Goal: Information Seeking & Learning: Learn about a topic

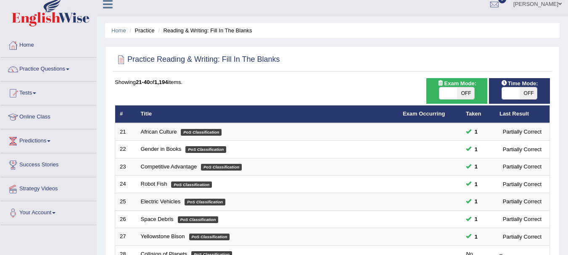
scroll to position [8, 0]
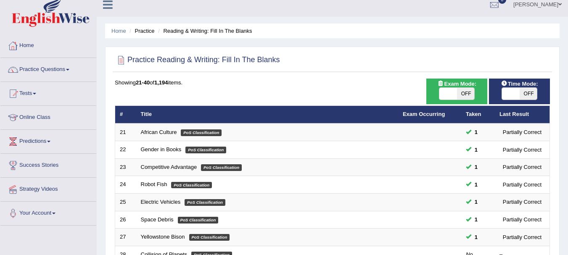
click at [25, 43] on link "Home" at bounding box center [48, 44] width 96 height 21
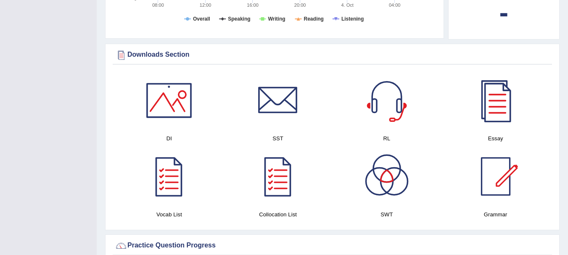
drag, startPoint x: 570, startPoint y: 25, endPoint x: 559, endPoint y: 103, distance: 79.4
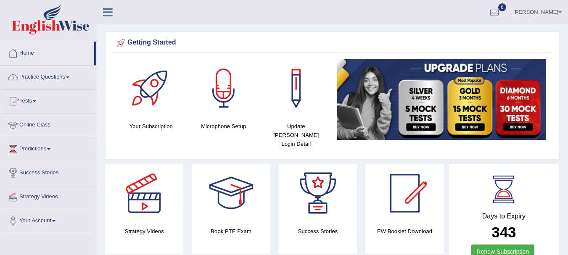
click at [35, 77] on link "Practice Questions" at bounding box center [48, 76] width 96 height 21
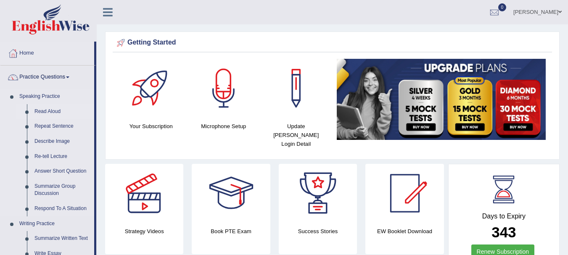
click at [43, 109] on link "Read Aloud" at bounding box center [63, 111] width 64 height 15
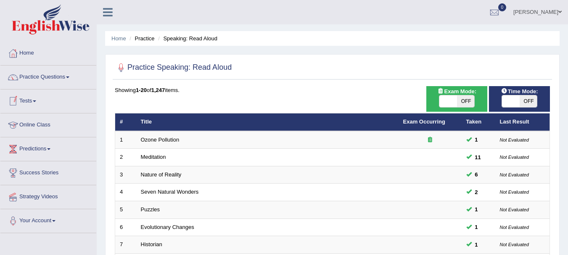
click at [30, 124] on link "Online Class" at bounding box center [48, 124] width 96 height 21
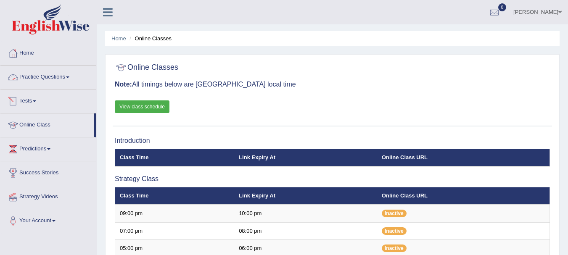
click at [30, 74] on link "Practice Questions" at bounding box center [48, 76] width 96 height 21
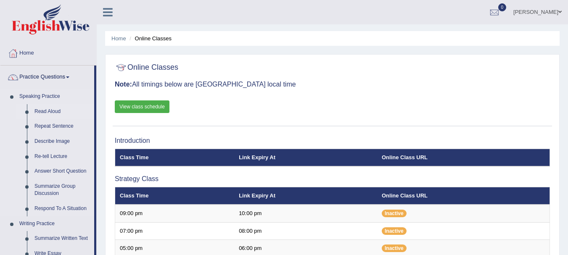
click at [54, 113] on link "Read Aloud" at bounding box center [63, 111] width 64 height 15
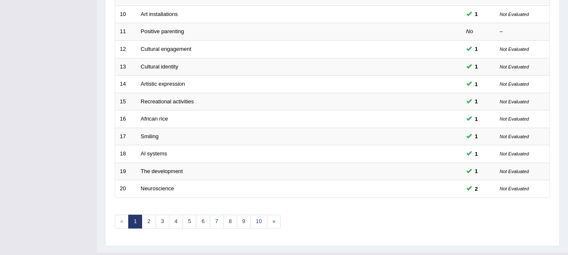
scroll to position [286, 0]
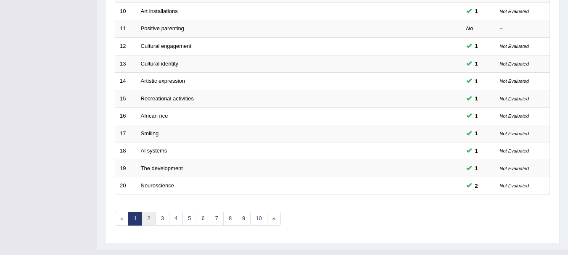
click at [150, 223] on link "2" at bounding box center [149, 219] width 14 height 14
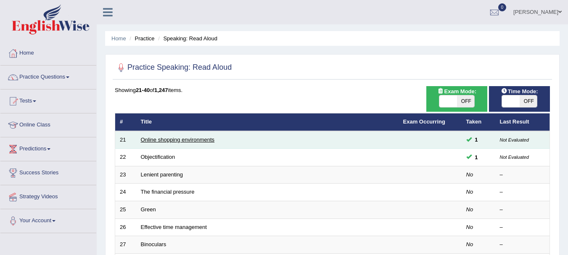
click at [188, 139] on link "Online shopping environments" at bounding box center [178, 140] width 74 height 6
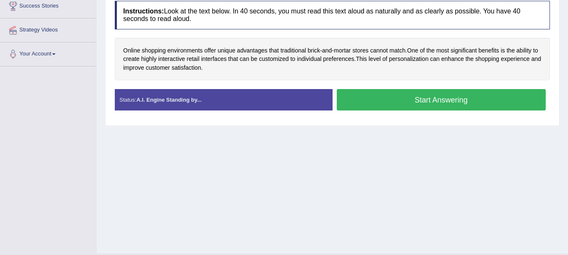
scroll to position [168, 0]
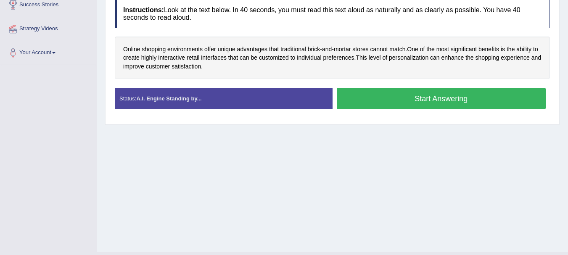
click at [403, 98] on button "Start Answering" at bounding box center [441, 98] width 209 height 21
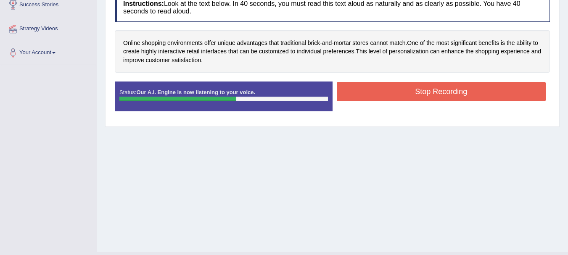
click at [403, 98] on button "Stop Recording" at bounding box center [441, 91] width 209 height 19
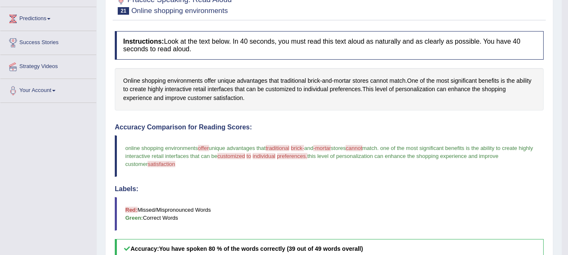
scroll to position [0, 0]
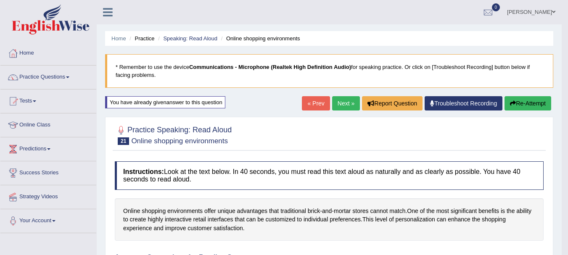
click at [341, 103] on link "Next »" at bounding box center [346, 103] width 28 height 14
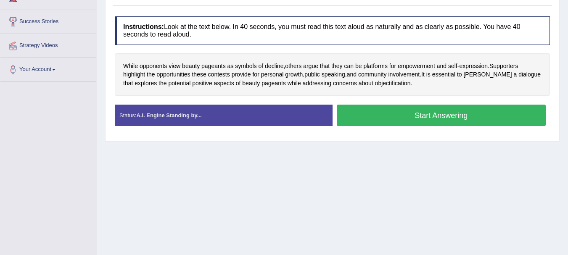
click at [377, 109] on button "Start Answering" at bounding box center [441, 115] width 209 height 21
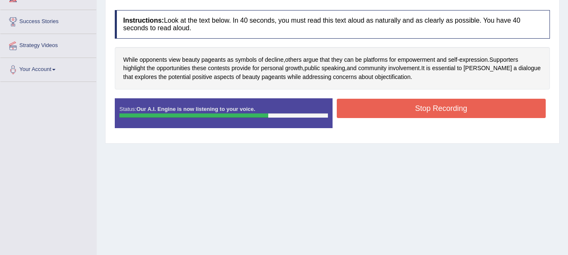
click at [417, 105] on button "Stop Recording" at bounding box center [441, 108] width 209 height 19
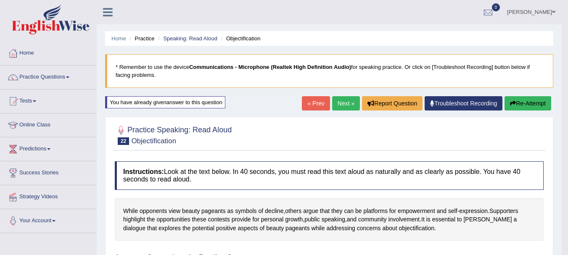
click at [341, 103] on link "Next »" at bounding box center [346, 103] width 28 height 14
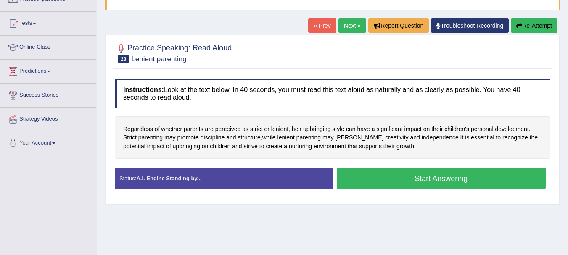
scroll to position [84, 0]
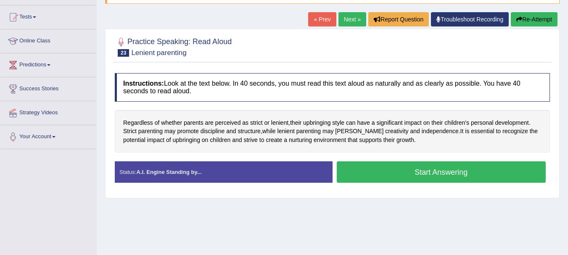
click at [384, 176] on button "Start Answering" at bounding box center [441, 172] width 209 height 21
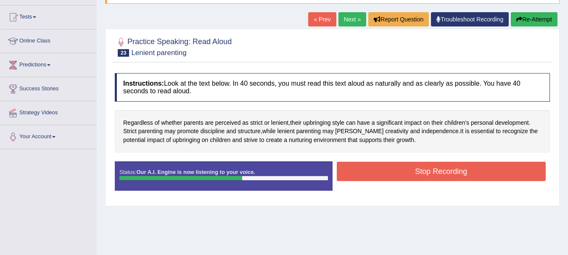
click at [373, 167] on button "Stop Recording" at bounding box center [441, 171] width 209 height 19
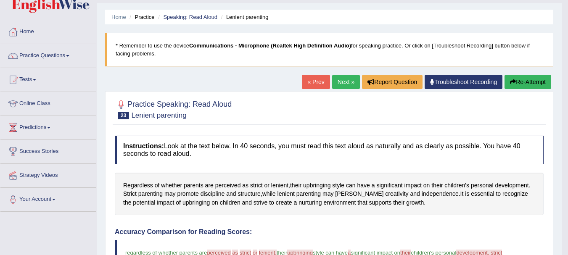
scroll to position [0, 0]
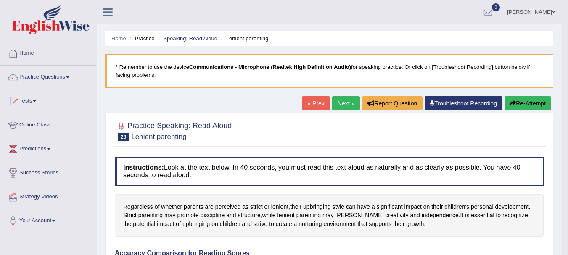
click at [347, 102] on link "Next »" at bounding box center [346, 103] width 28 height 14
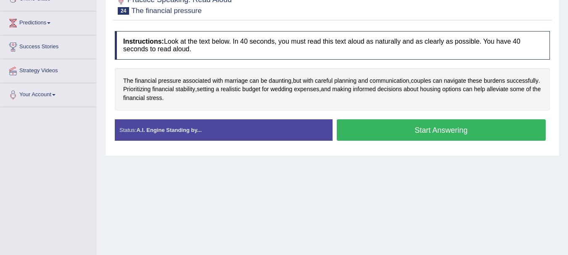
click at [385, 126] on button "Start Answering" at bounding box center [441, 129] width 209 height 21
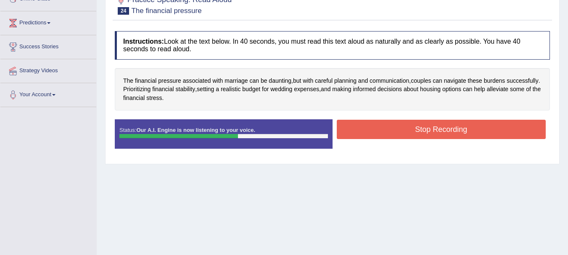
click at [366, 123] on button "Stop Recording" at bounding box center [441, 129] width 209 height 19
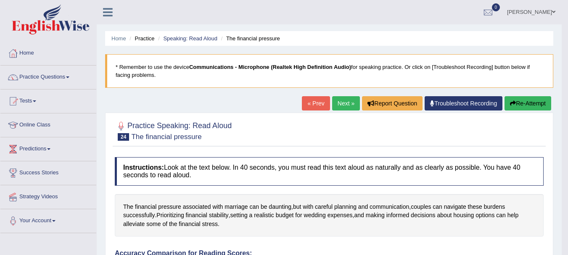
click at [355, 104] on link "Next »" at bounding box center [346, 103] width 28 height 14
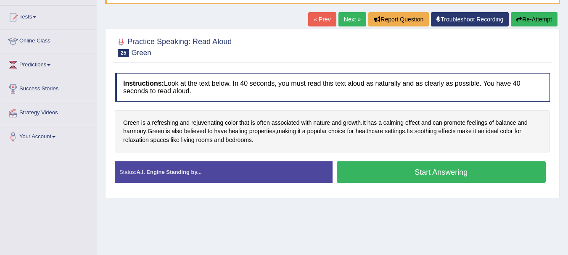
click at [364, 167] on button "Start Answering" at bounding box center [441, 172] width 209 height 21
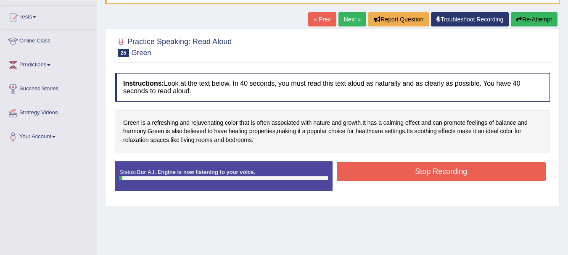
click at [365, 159] on div "Instructions: Look at the text below. In 40 seconds, you must read this text al…" at bounding box center [333, 135] width 440 height 133
click at [400, 176] on button "Stop Recording" at bounding box center [441, 171] width 209 height 19
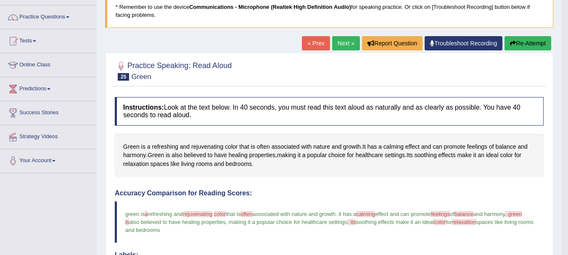
scroll to position [42, 0]
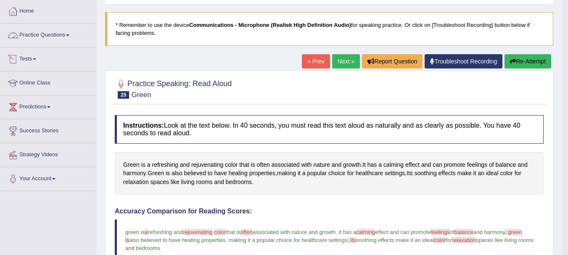
click at [46, 32] on link "Practice Questions" at bounding box center [48, 34] width 96 height 21
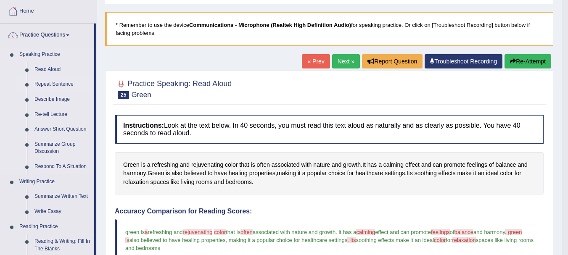
click at [46, 79] on link "Repeat Sentence" at bounding box center [63, 84] width 64 height 15
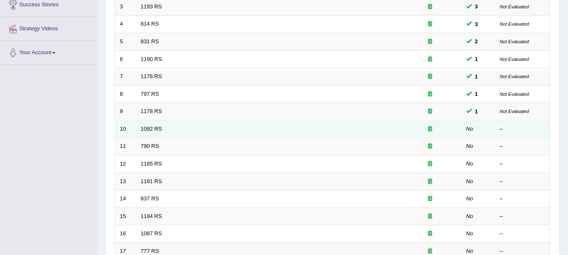
scroll to position [252, 0]
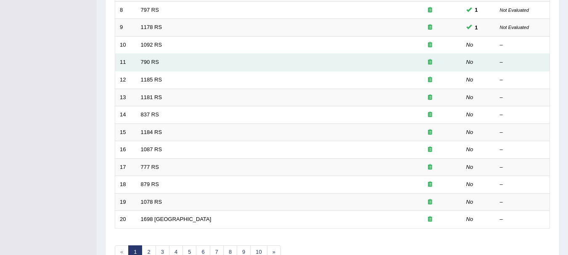
click at [165, 62] on td "790 RS" at bounding box center [267, 63] width 262 height 18
click at [149, 63] on link "790 RS" at bounding box center [150, 62] width 18 height 6
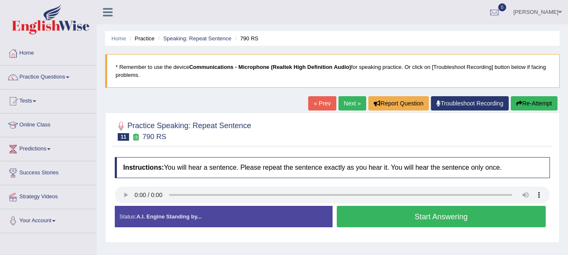
click at [433, 217] on button "Start Answering" at bounding box center [441, 216] width 209 height 21
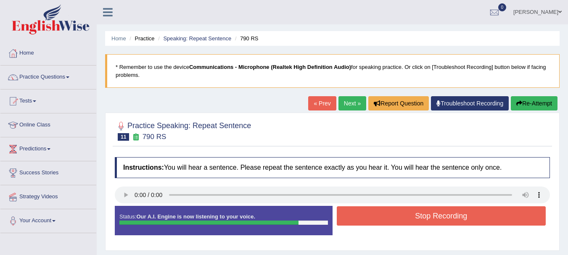
click at [441, 223] on button "Stop Recording" at bounding box center [441, 216] width 209 height 19
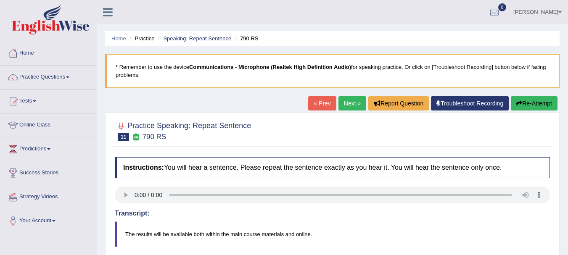
click at [345, 105] on link "Next »" at bounding box center [353, 103] width 28 height 14
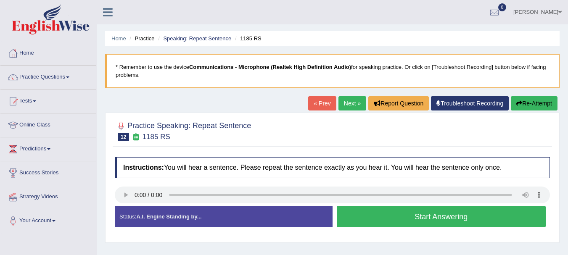
click at [353, 215] on button "Start Answering" at bounding box center [441, 216] width 209 height 21
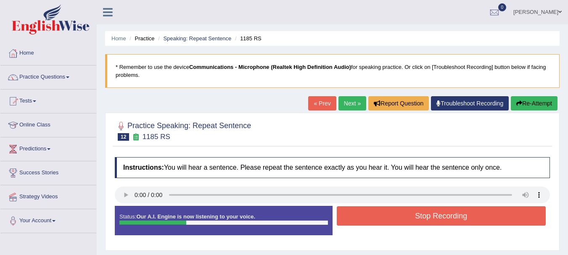
click at [353, 209] on button "Stop Recording" at bounding box center [441, 216] width 209 height 19
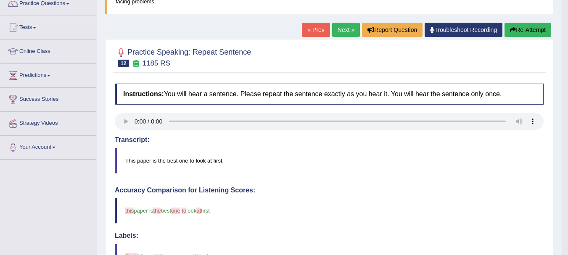
scroll to position [27, 0]
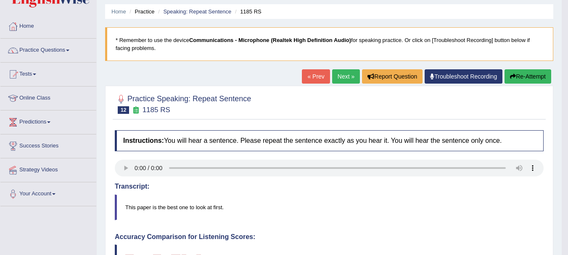
click at [350, 77] on link "Next »" at bounding box center [346, 76] width 28 height 14
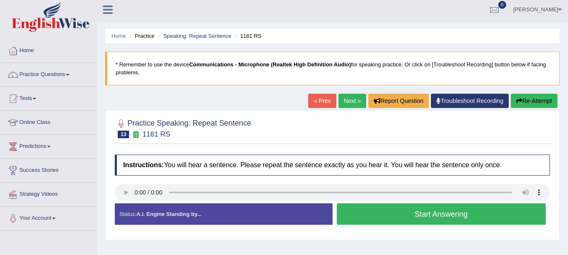
scroll to position [42, 0]
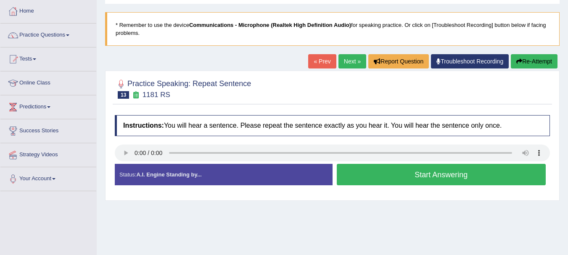
click at [439, 179] on button "Start Answering" at bounding box center [441, 174] width 209 height 21
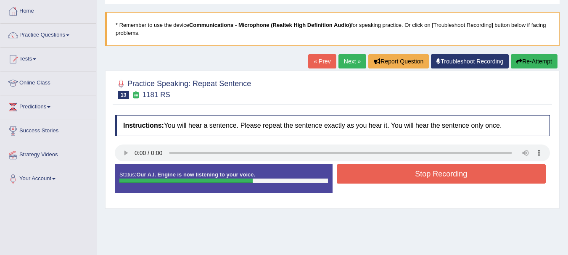
click at [439, 179] on button "Stop Recording" at bounding box center [441, 173] width 209 height 19
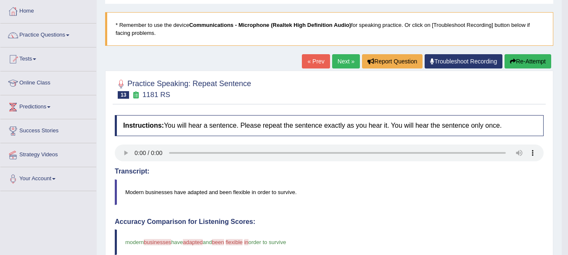
click at [348, 65] on link "Next »" at bounding box center [346, 61] width 28 height 14
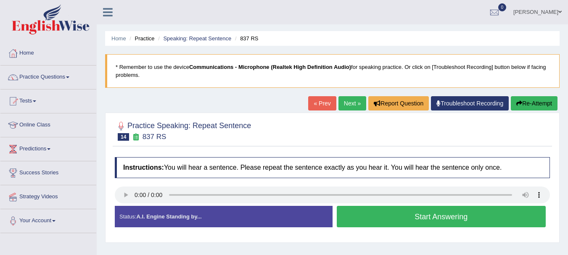
click at [382, 217] on button "Start Answering" at bounding box center [441, 216] width 209 height 21
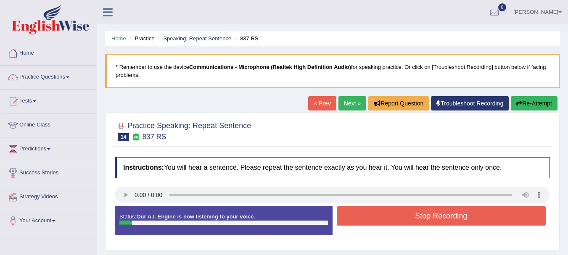
click at [382, 217] on button "Stop Recording" at bounding box center [441, 216] width 209 height 19
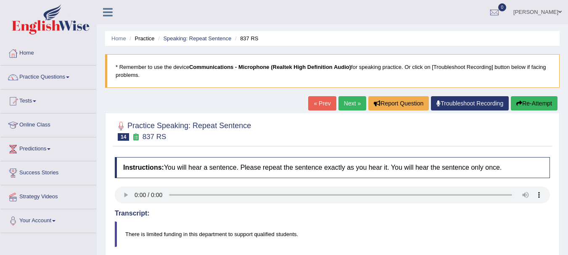
click at [347, 102] on link "Next »" at bounding box center [353, 103] width 28 height 14
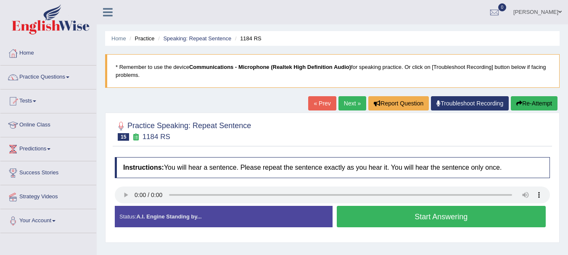
click at [350, 211] on button "Start Answering" at bounding box center [441, 216] width 209 height 21
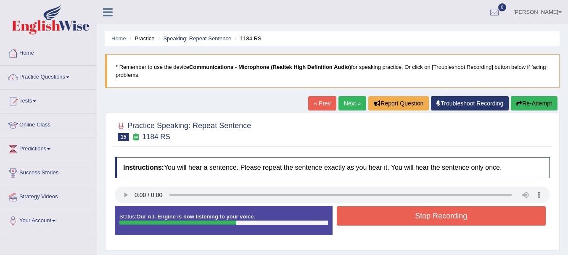
click at [350, 211] on button "Stop Recording" at bounding box center [441, 216] width 209 height 19
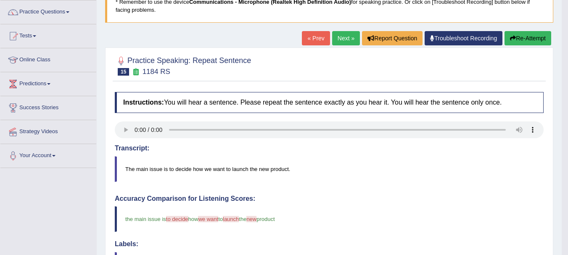
scroll to position [50, 0]
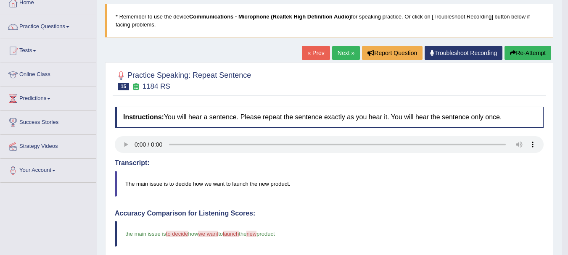
click at [340, 54] on link "Next »" at bounding box center [346, 53] width 28 height 14
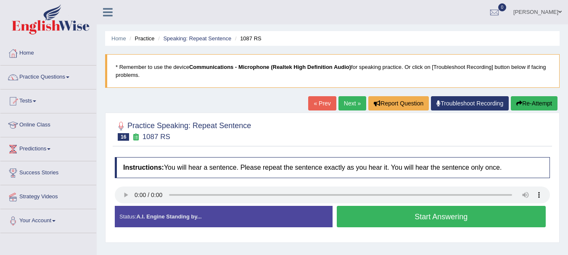
click at [357, 216] on button "Start Answering" at bounding box center [441, 216] width 209 height 21
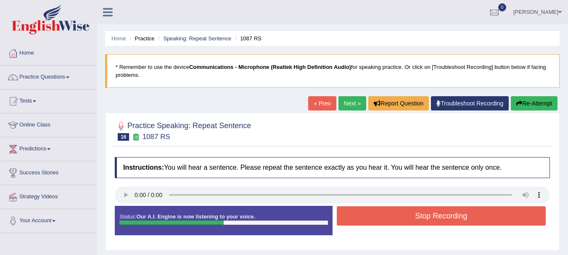
click at [357, 216] on button "Stop Recording" at bounding box center [441, 216] width 209 height 19
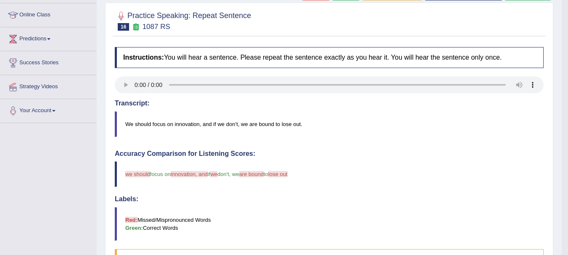
scroll to position [17, 0]
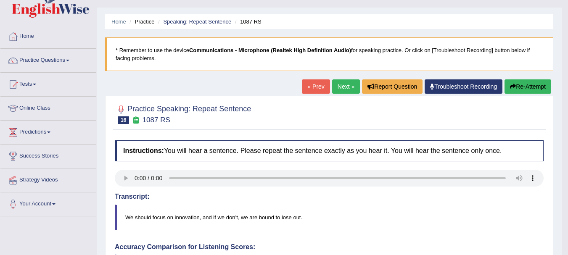
click at [338, 84] on link "Next »" at bounding box center [346, 86] width 28 height 14
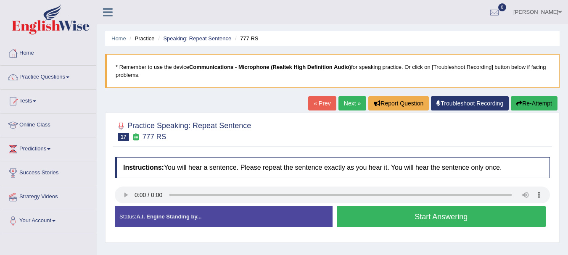
click at [350, 212] on button "Start Answering" at bounding box center [441, 216] width 209 height 21
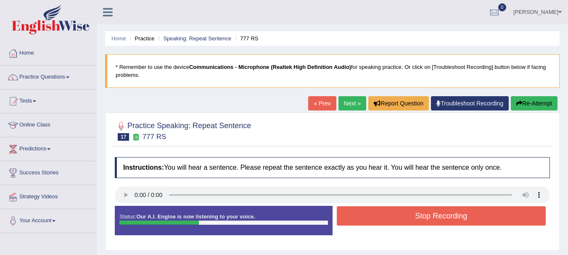
click at [350, 212] on button "Stop Recording" at bounding box center [441, 216] width 209 height 19
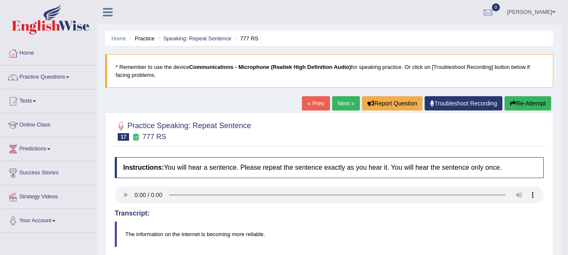
click at [347, 101] on link "Next »" at bounding box center [346, 103] width 28 height 14
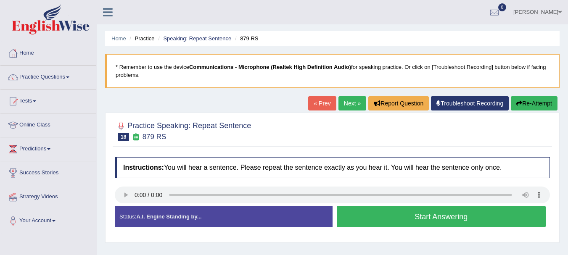
click at [352, 207] on button "Start Answering" at bounding box center [441, 216] width 209 height 21
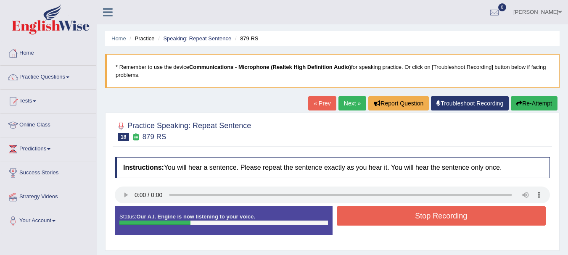
click at [352, 207] on button "Stop Recording" at bounding box center [441, 216] width 209 height 19
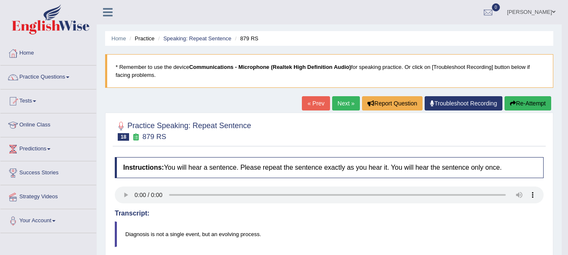
click at [345, 105] on link "Next »" at bounding box center [346, 103] width 28 height 14
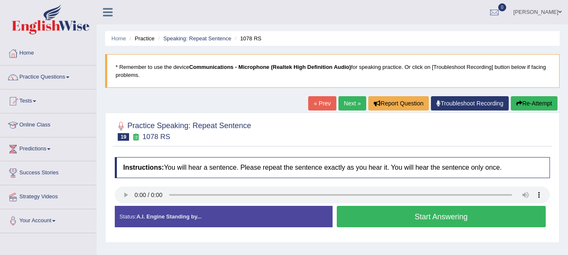
click at [355, 215] on button "Start Answering" at bounding box center [441, 216] width 209 height 21
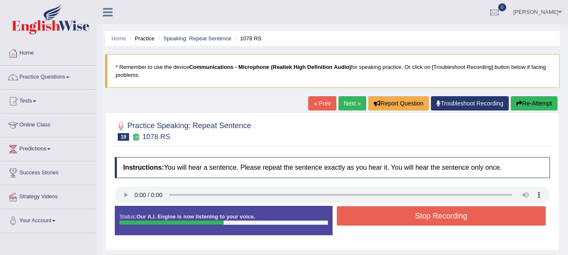
click at [359, 214] on button "Stop Recording" at bounding box center [441, 216] width 209 height 19
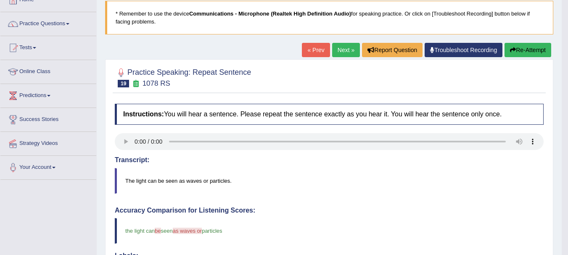
scroll to position [50, 0]
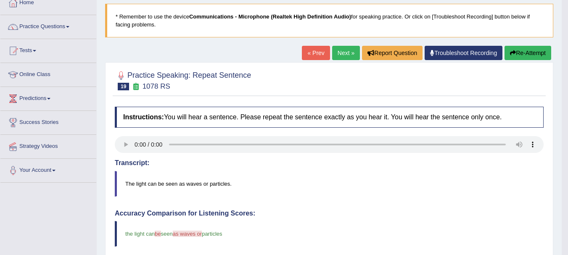
click at [344, 49] on link "Next »" at bounding box center [346, 53] width 28 height 14
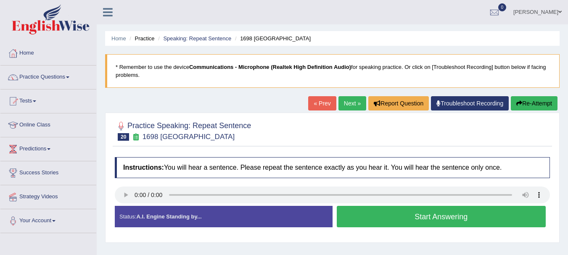
click at [373, 236] on div "Status: A.I. Engine Standing by... Start Answering Stop Recording" at bounding box center [332, 221] width 435 height 30
click at [377, 225] on button "Start Answering" at bounding box center [441, 216] width 209 height 21
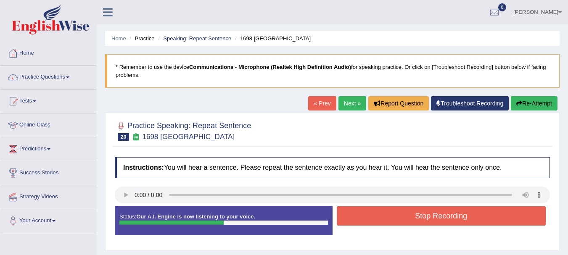
click at [377, 225] on button "Stop Recording" at bounding box center [441, 216] width 209 height 19
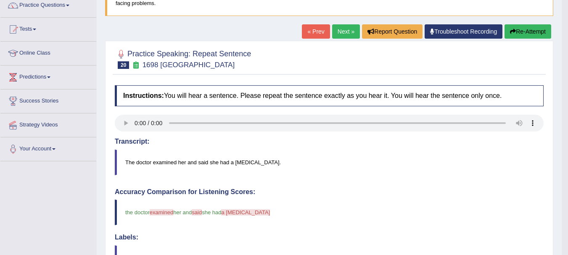
scroll to position [17, 0]
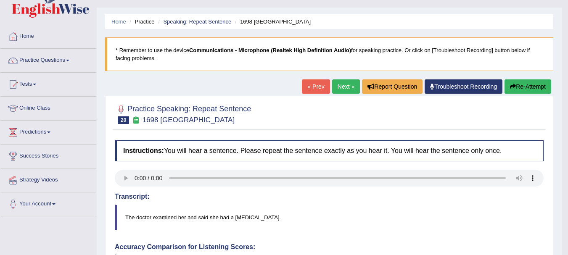
click at [346, 84] on link "Next »" at bounding box center [346, 86] width 28 height 14
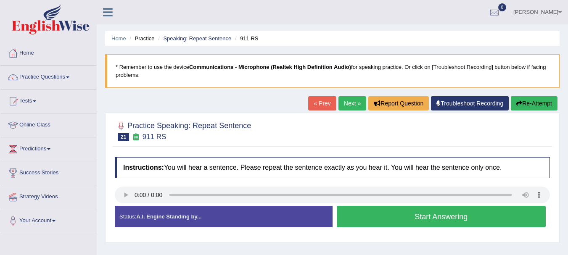
click at [379, 212] on button "Start Answering" at bounding box center [441, 216] width 209 height 21
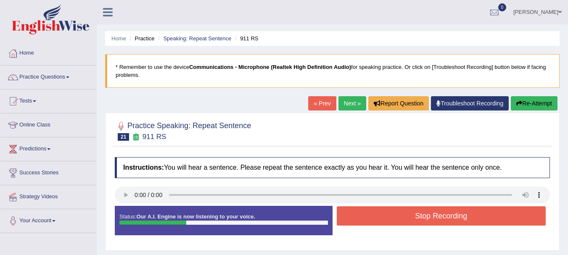
click at [379, 212] on button "Stop Recording" at bounding box center [441, 216] width 209 height 19
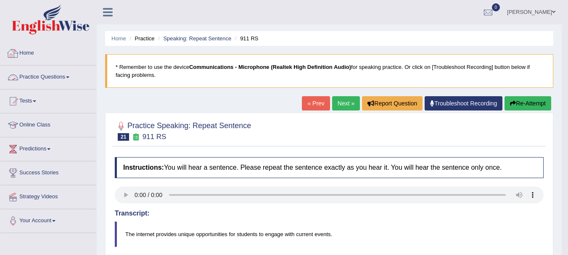
click at [60, 71] on link "Practice Questions" at bounding box center [48, 76] width 96 height 21
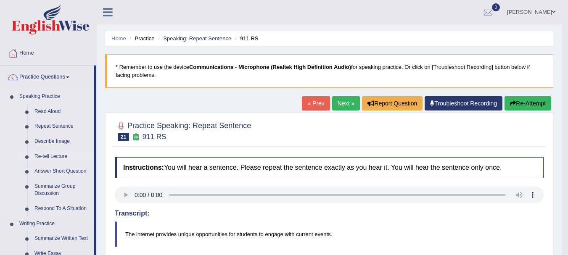
click at [51, 152] on link "Re-tell Lecture" at bounding box center [63, 156] width 64 height 15
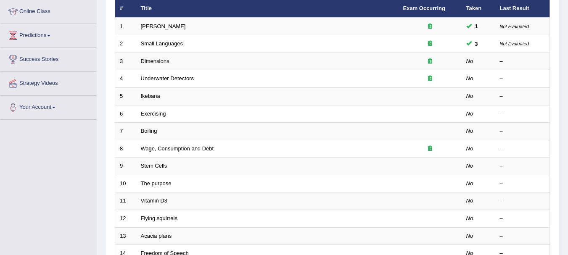
scroll to position [118, 0]
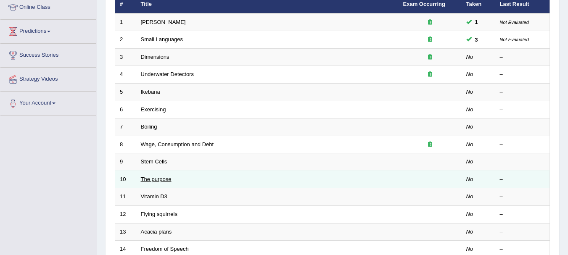
click at [154, 178] on link "The purpose" at bounding box center [156, 179] width 31 height 6
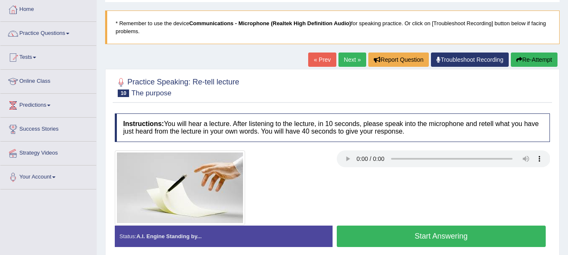
scroll to position [135, 0]
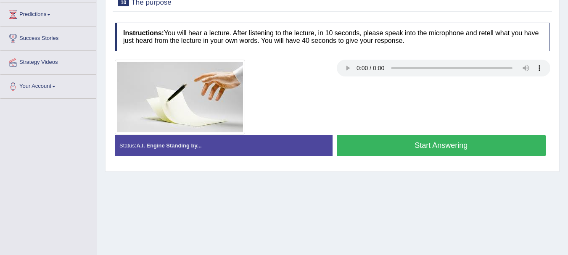
click at [404, 143] on button "Start Answering" at bounding box center [441, 145] width 209 height 21
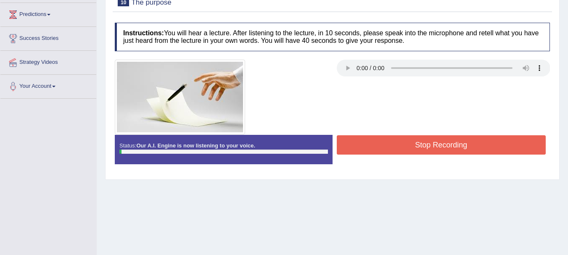
click at [404, 143] on button "Stop Recording" at bounding box center [441, 144] width 209 height 19
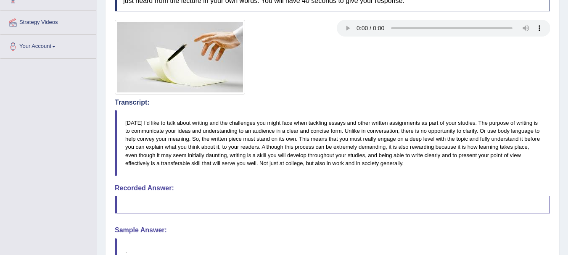
scroll to position [197, 0]
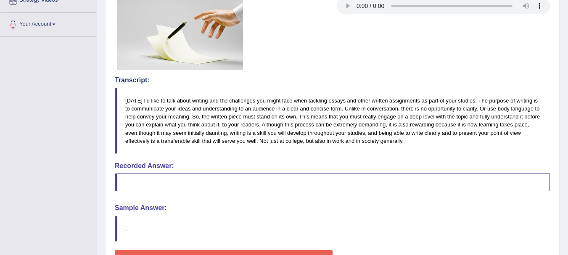
drag, startPoint x: 404, startPoint y: 143, endPoint x: 327, endPoint y: 127, distance: 78.6
click at [327, 127] on blockquote "Today I'd like to talk about writing and the challenges you might face when tac…" at bounding box center [332, 121] width 435 height 66
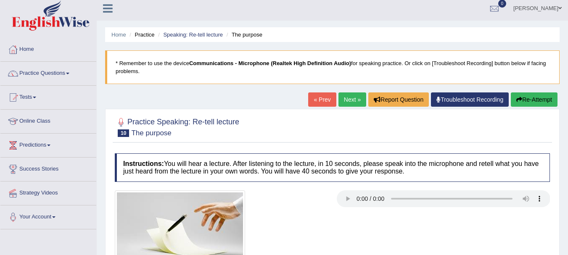
scroll to position [0, 0]
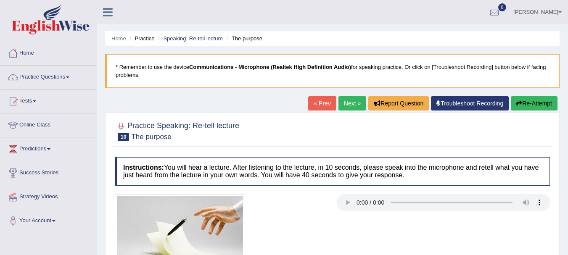
click at [37, 54] on link "Home" at bounding box center [48, 52] width 96 height 21
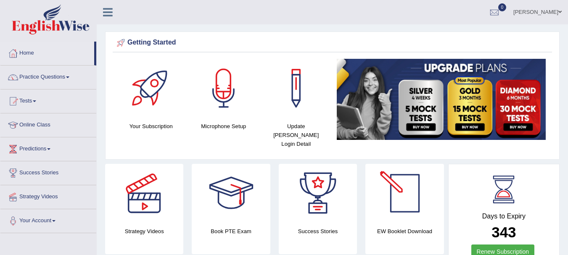
click at [410, 198] on div at bounding box center [405, 193] width 59 height 59
